Goal: Check status: Check status

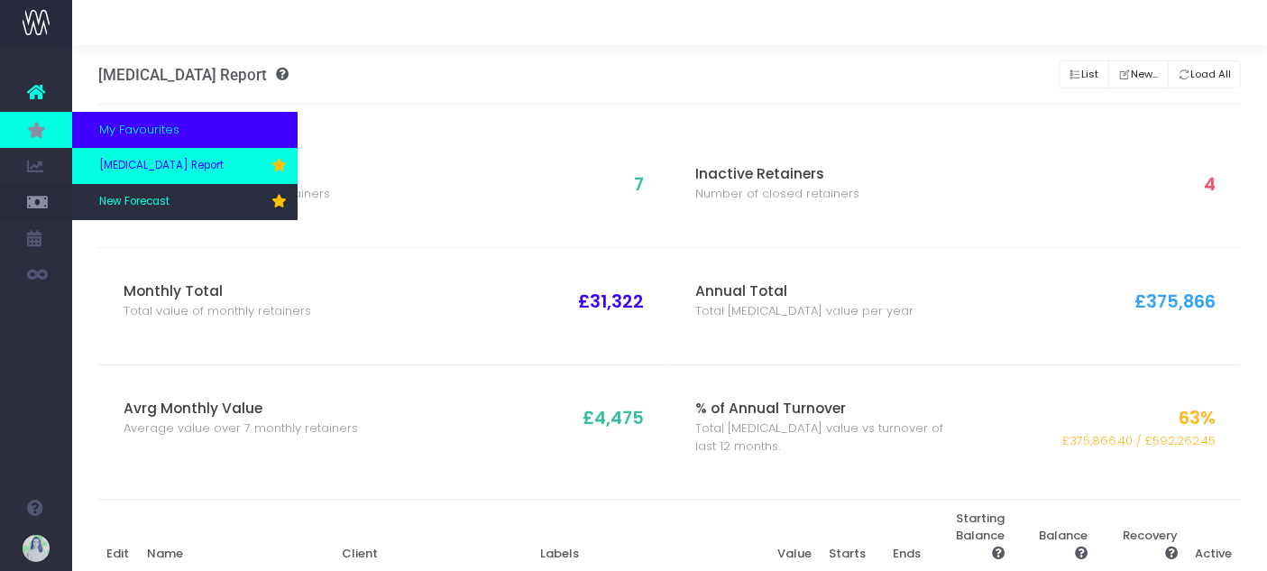
click at [202, 169] on link "[MEDICAL_DATA] Report" at bounding box center [184, 166] width 225 height 36
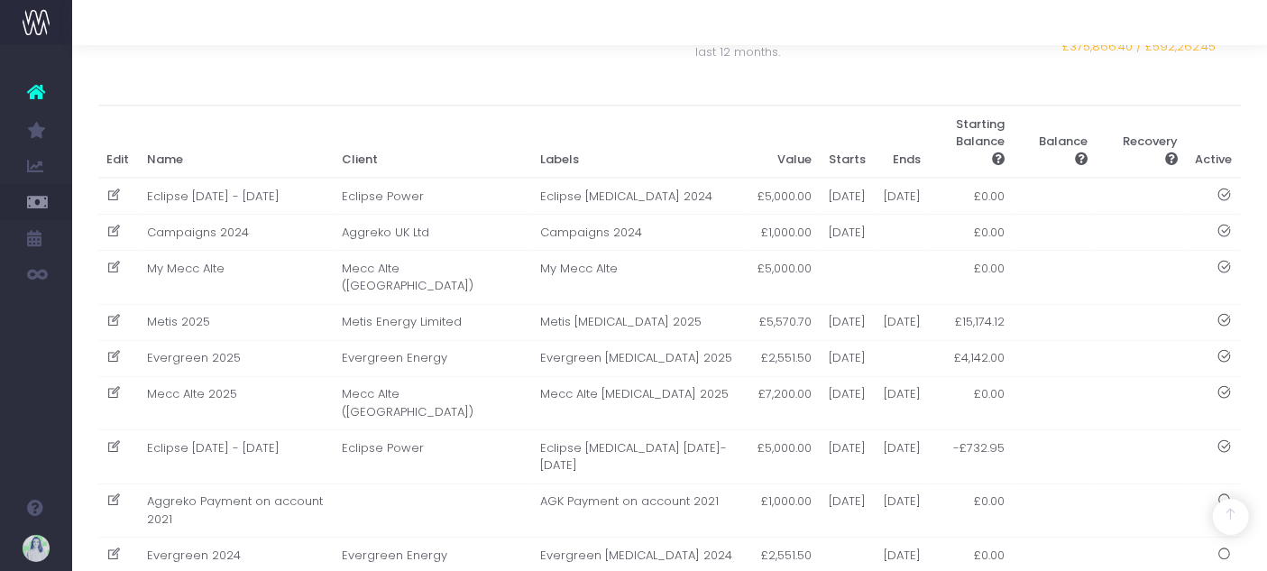
scroll to position [397, 0]
click at [309, 421] on td "Mecc Alte 2025" at bounding box center [235, 400] width 195 height 54
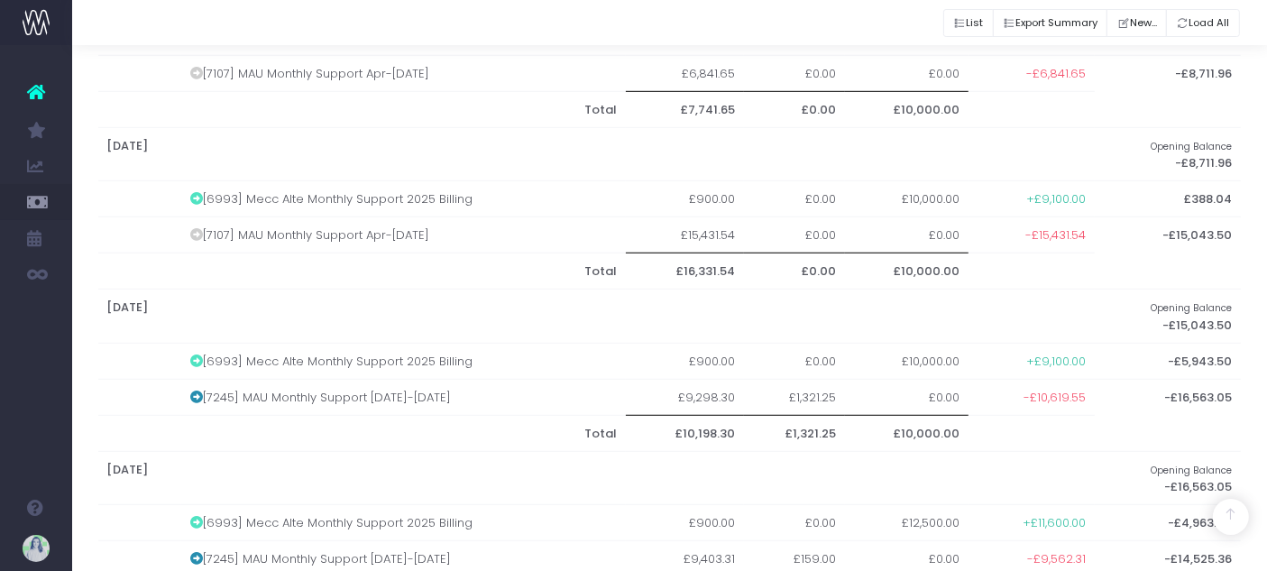
scroll to position [1587, 0]
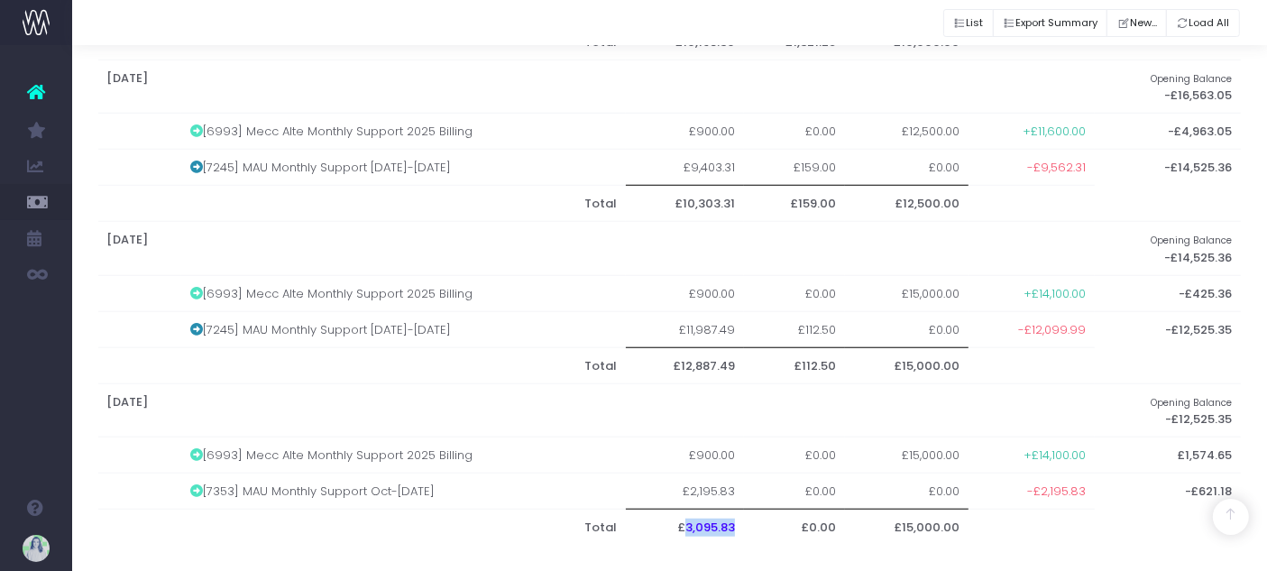
drag, startPoint x: 689, startPoint y: 514, endPoint x: 739, endPoint y: 521, distance: 51.0
click at [739, 521] on th "£3,095.83" at bounding box center [685, 527] width 118 height 36
copy th "3,095.83"
